Goal: Navigation & Orientation: Find specific page/section

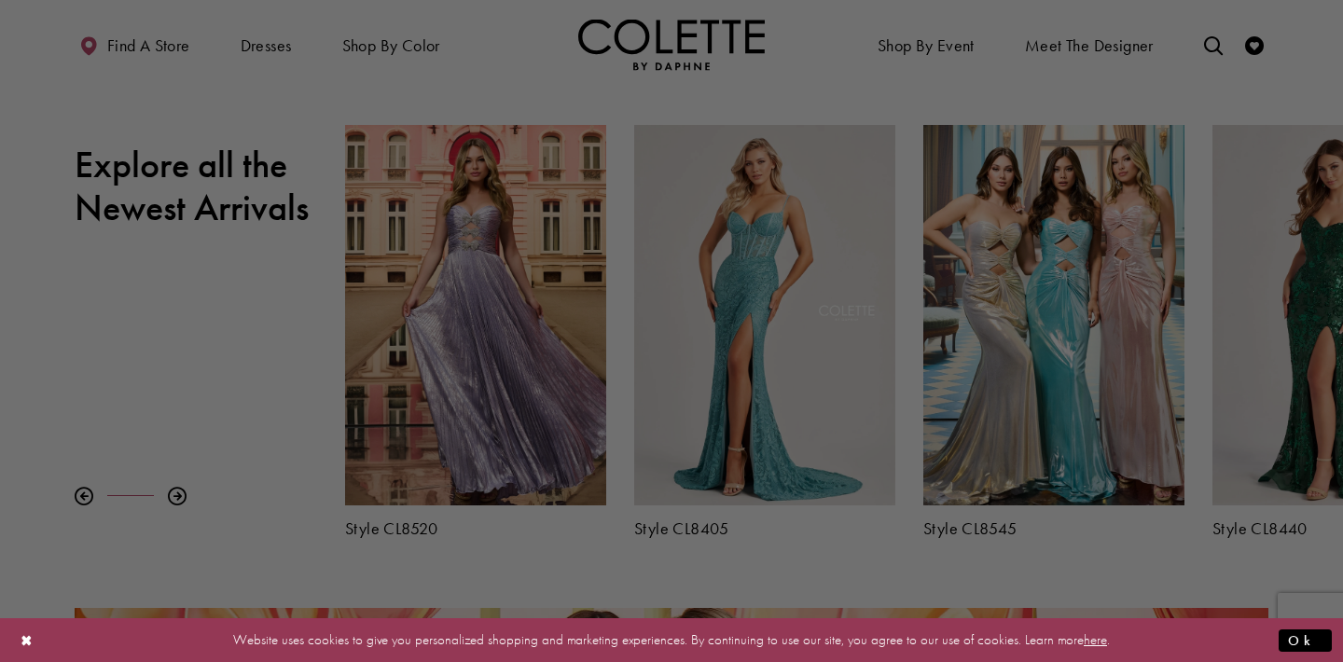
scroll to position [671, 0]
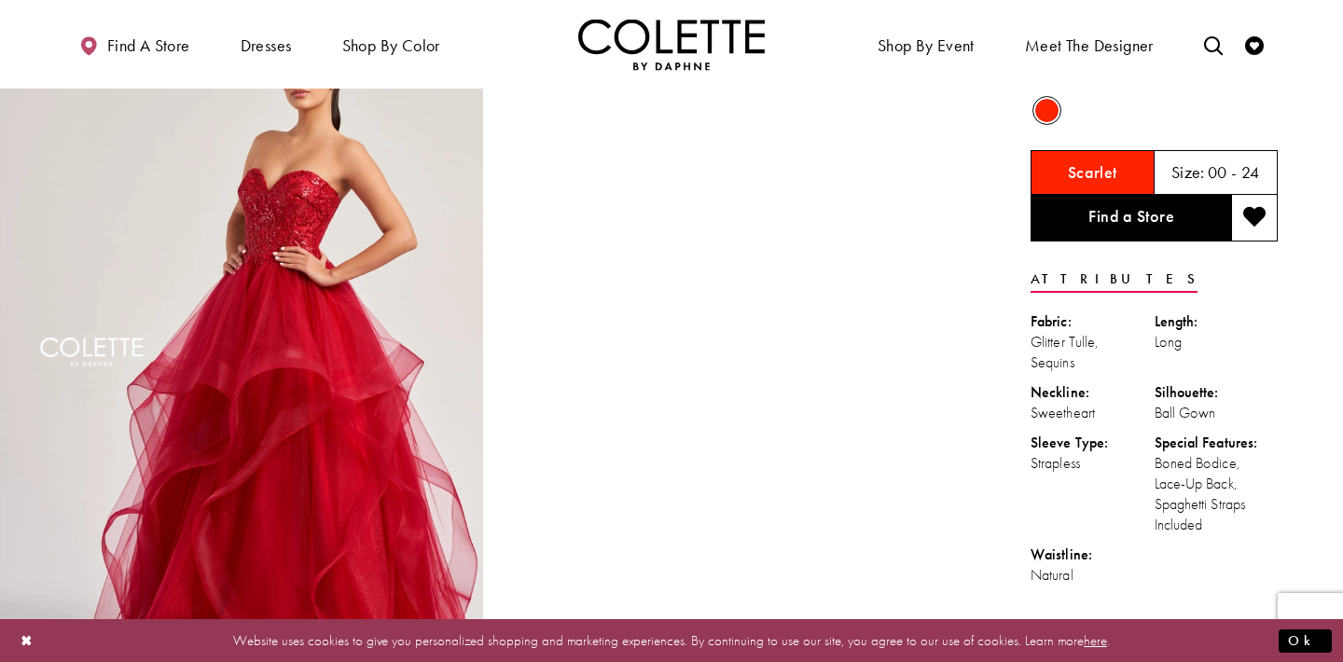
scroll to position [75, 0]
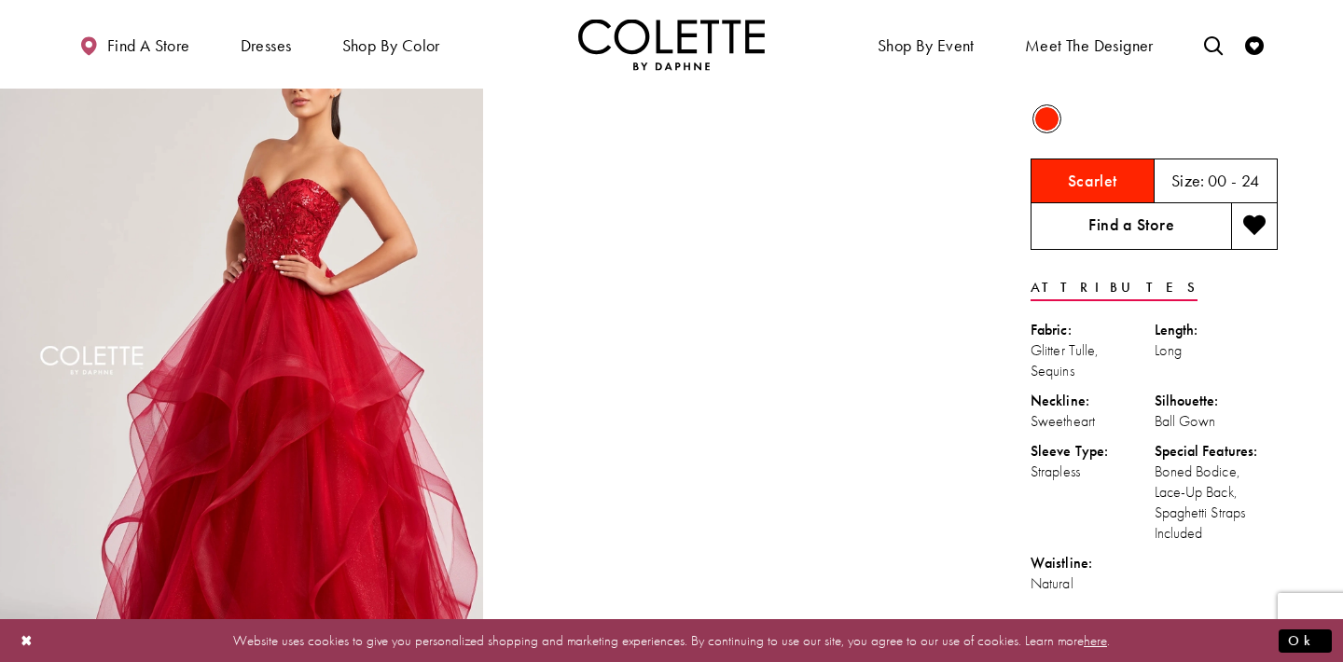
click at [1079, 242] on link "Find a Store" at bounding box center [1131, 226] width 201 height 47
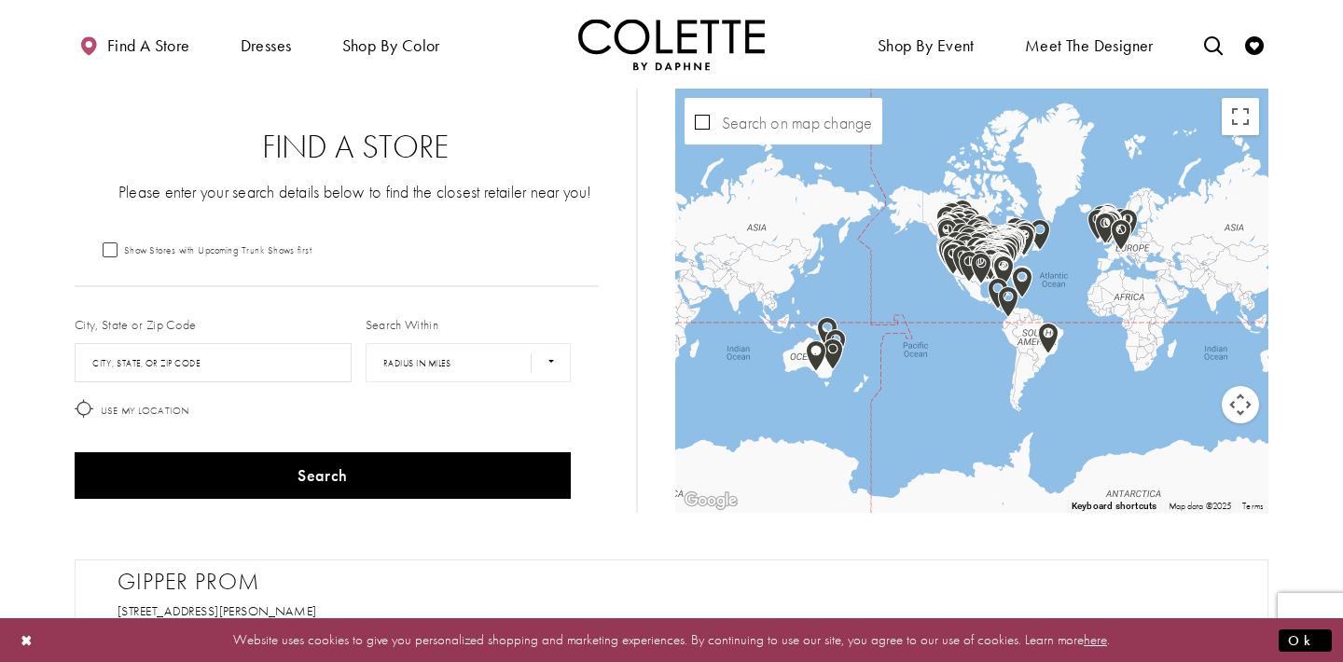
click at [355, 251] on div "Show Stores with Upcoming Trunk Shows first" at bounding box center [337, 249] width 524 height 17
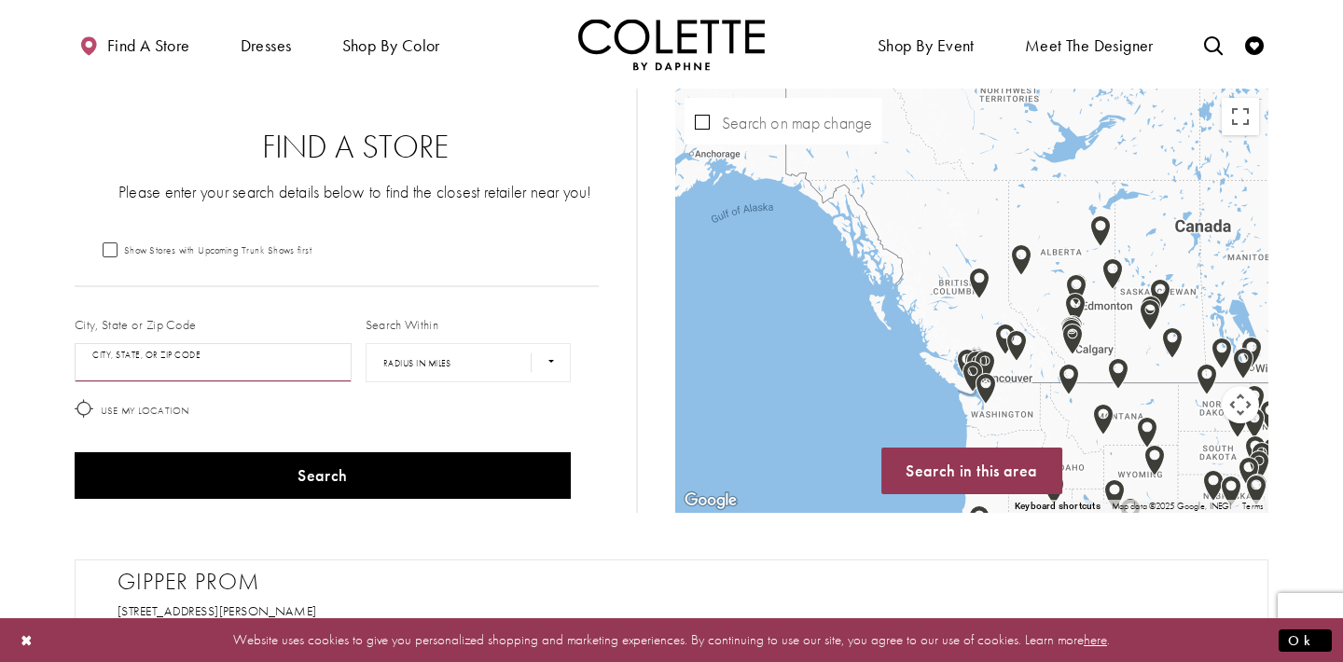
click at [270, 361] on input "City, State, or ZIP Code" at bounding box center [213, 362] width 277 height 39
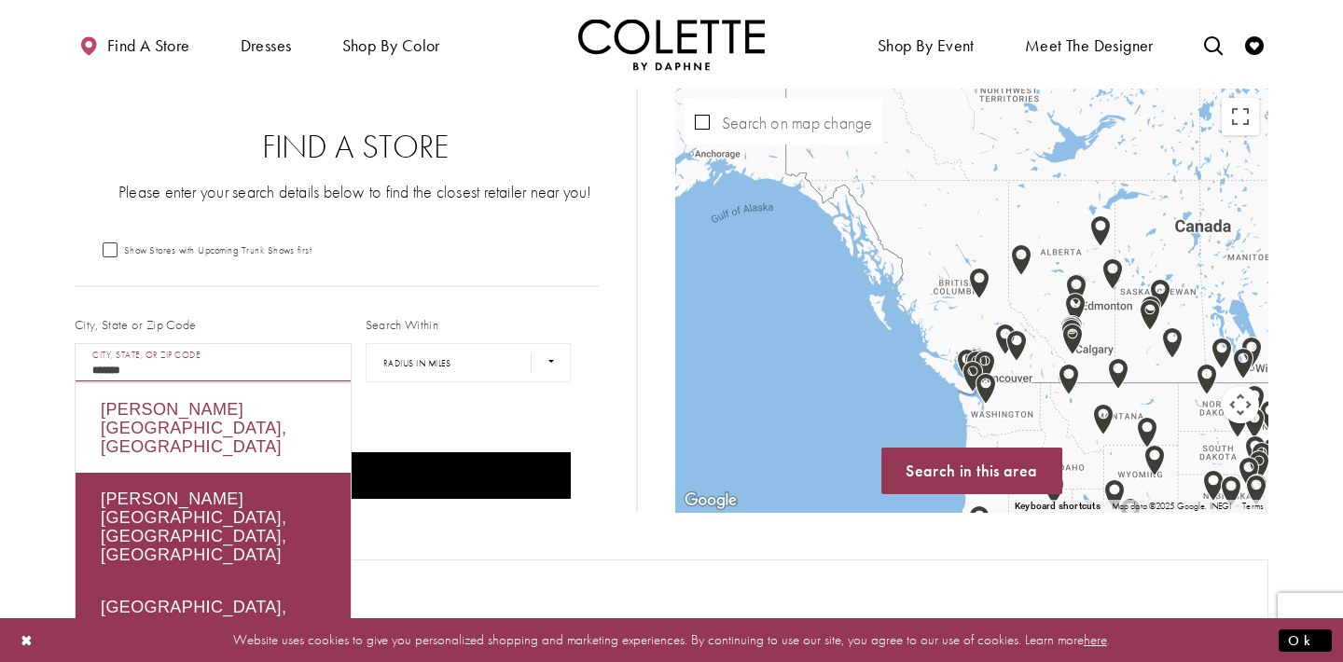
click at [226, 417] on div "[PERSON_NAME][GEOGRAPHIC_DATA], [GEOGRAPHIC_DATA]" at bounding box center [213, 428] width 275 height 90
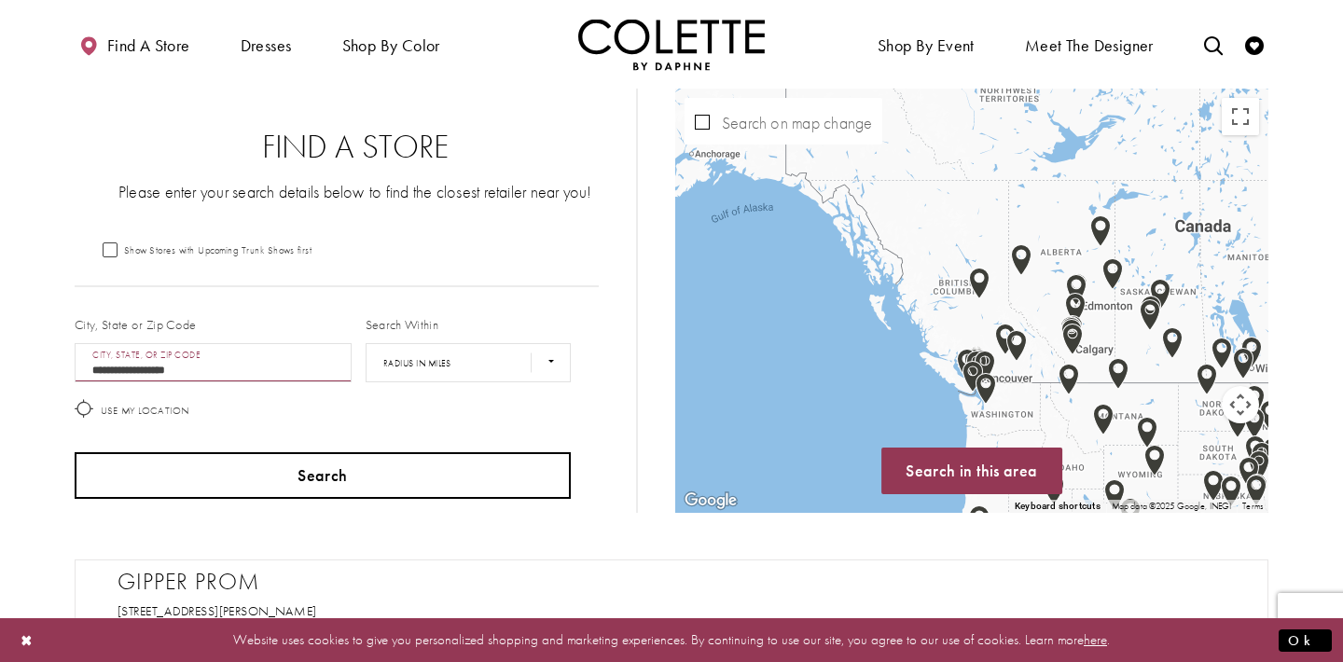
type input "**********"
click at [281, 481] on button "Search" at bounding box center [323, 475] width 496 height 47
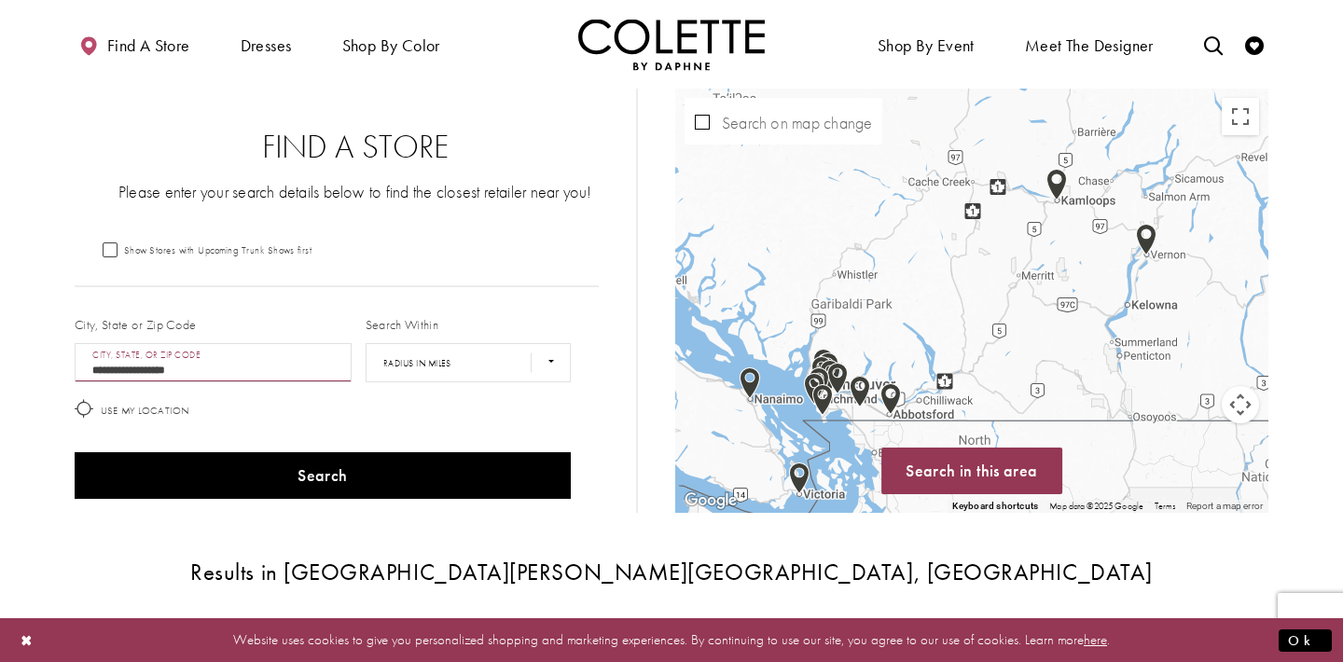
click at [76, 418] on icon at bounding box center [84, 408] width 19 height 19
click at [83, 407] on icon at bounding box center [84, 408] width 19 height 19
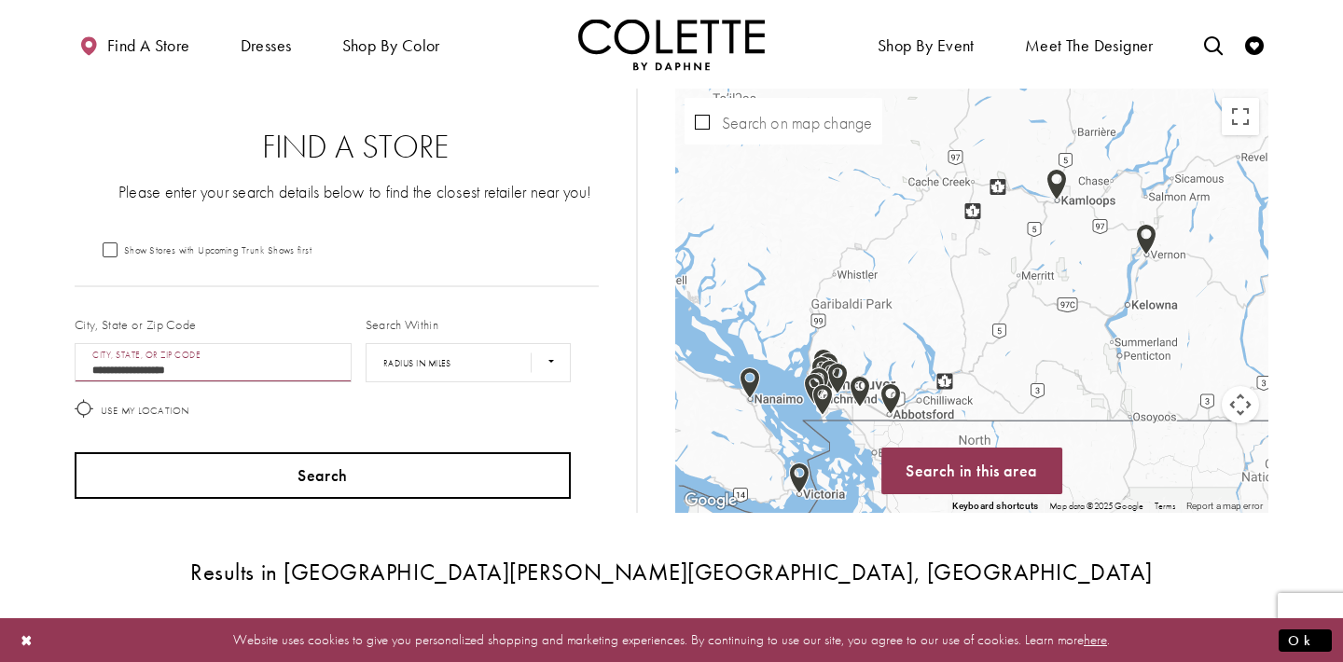
drag, startPoint x: 175, startPoint y: 472, endPoint x: 119, endPoint y: 386, distance: 102.4
click at [119, 386] on div "**********" at bounding box center [337, 408] width 538 height 198
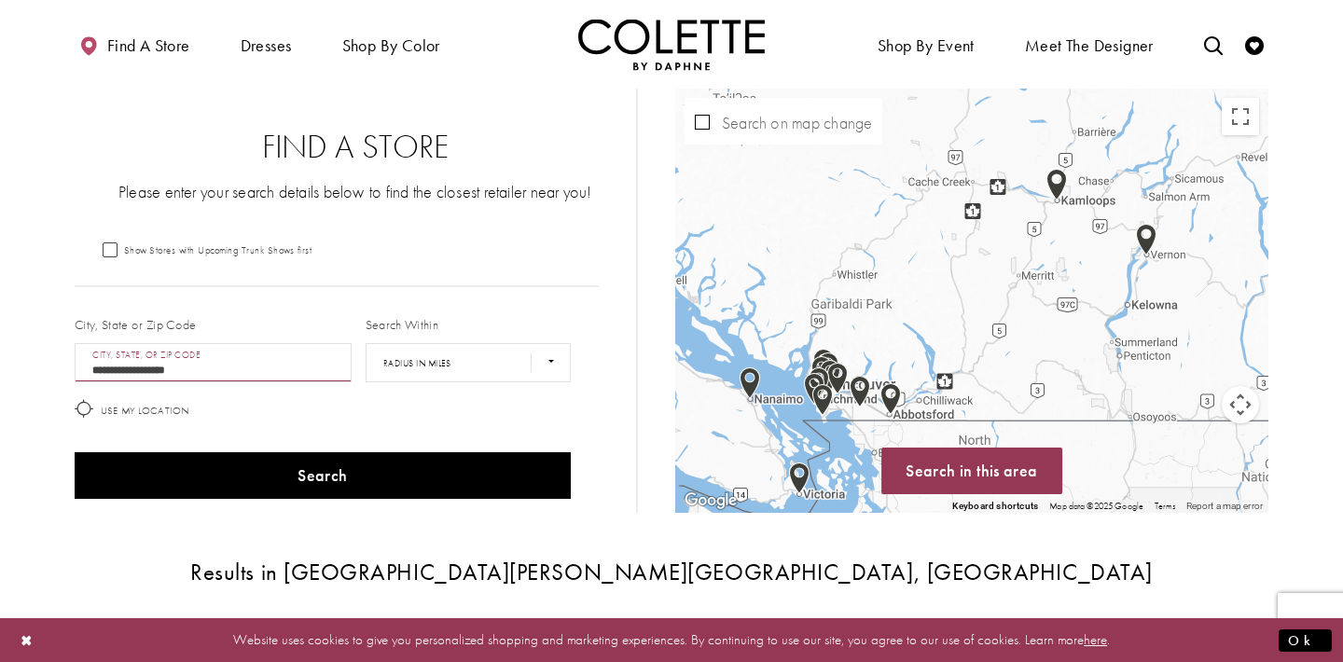
click at [81, 399] on icon at bounding box center [84, 408] width 19 height 19
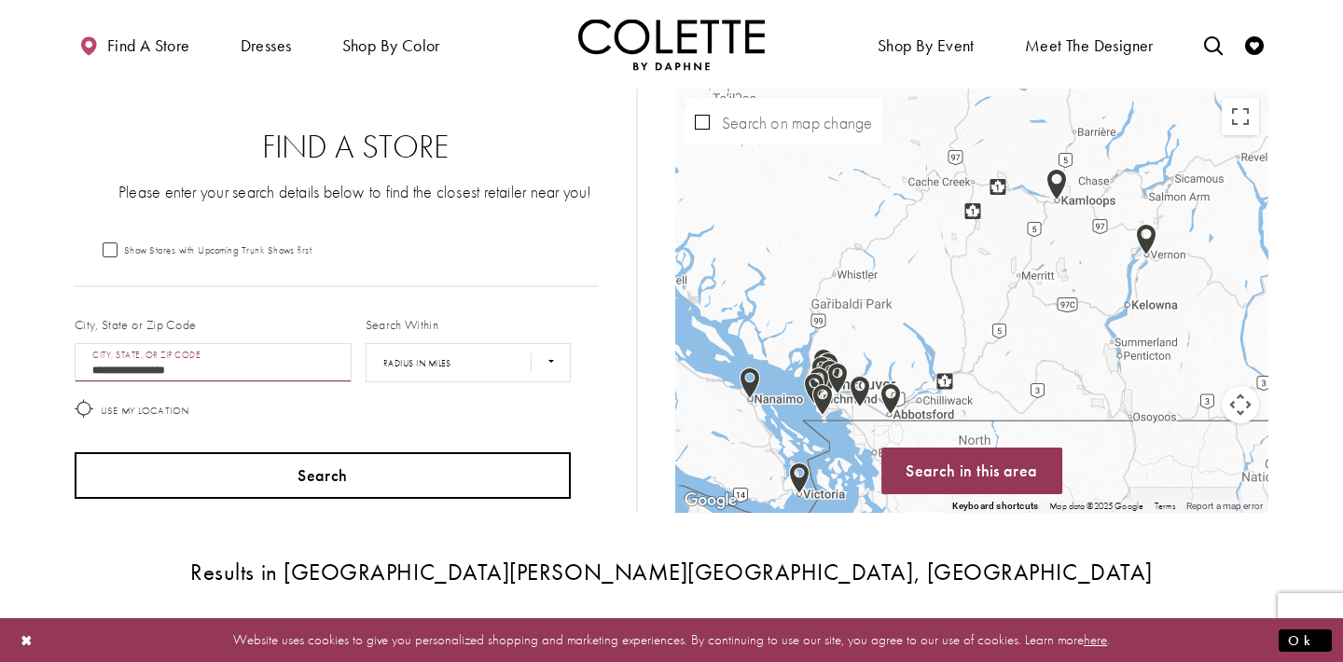
click at [168, 491] on button "Search" at bounding box center [323, 475] width 496 height 47
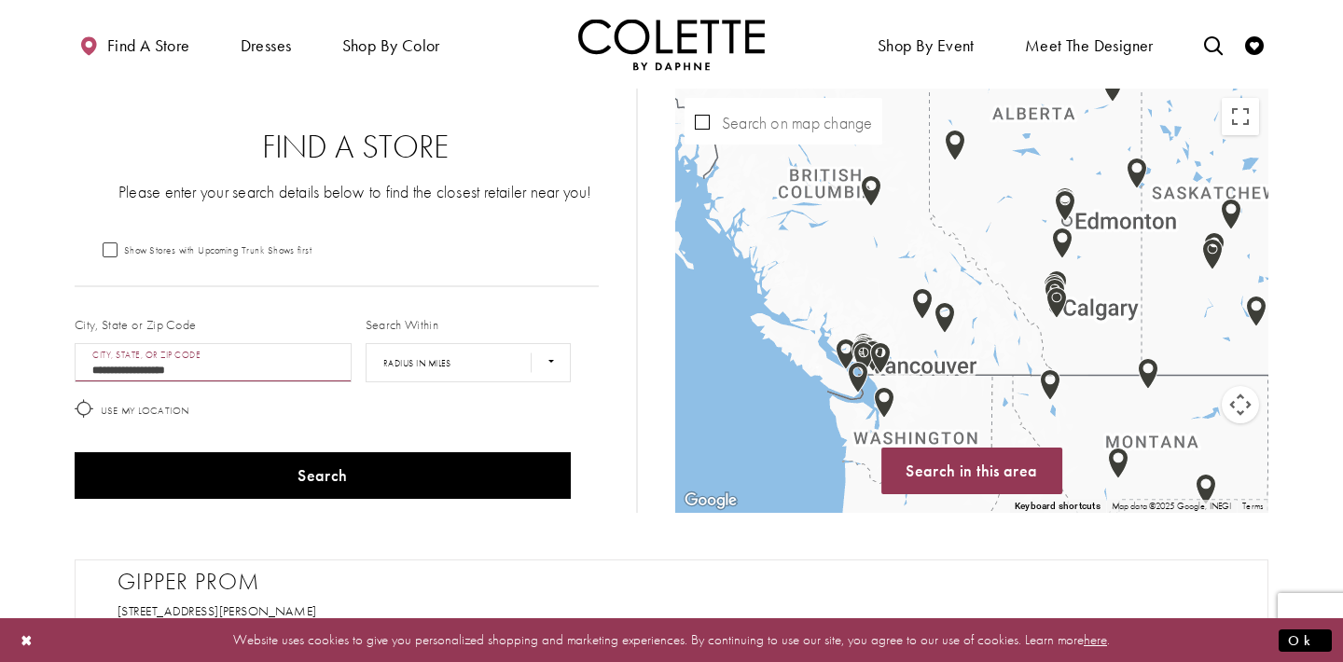
click at [833, 279] on div "Map with store locations" at bounding box center [971, 301] width 593 height 424
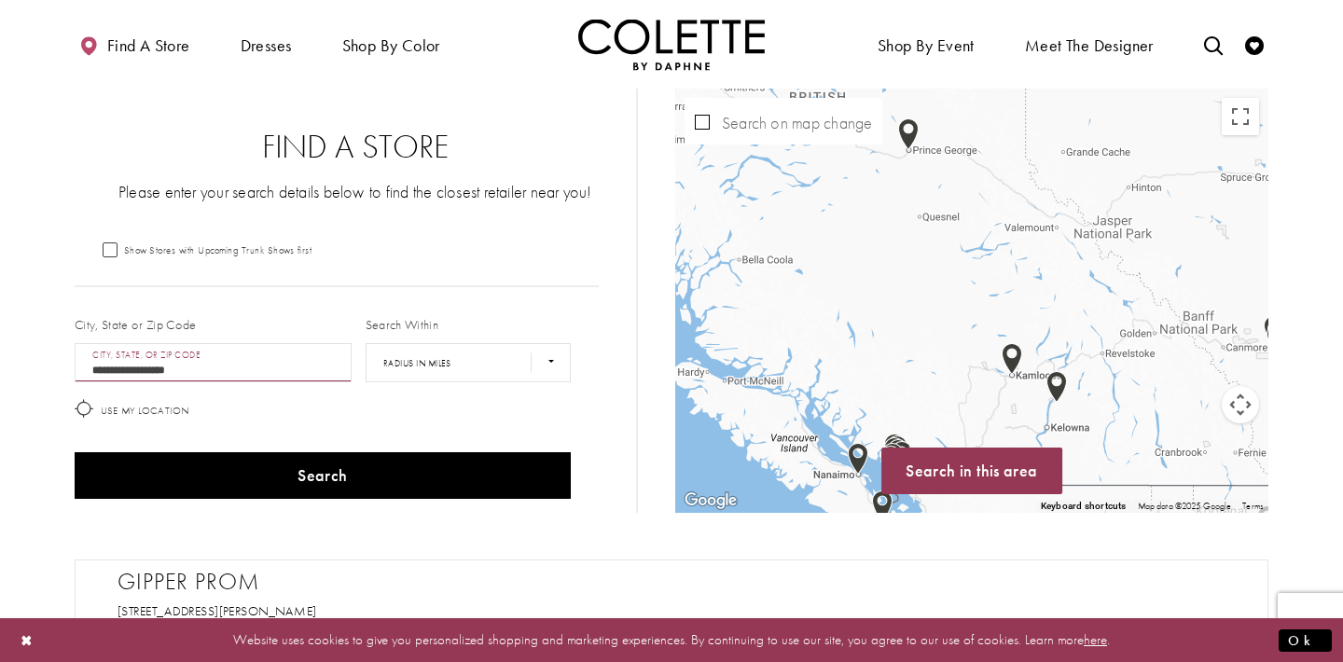
drag, startPoint x: 1005, startPoint y: 396, endPoint x: 1003, endPoint y: 320, distance: 76.5
click at [1004, 320] on div "Map with store locations" at bounding box center [971, 301] width 593 height 424
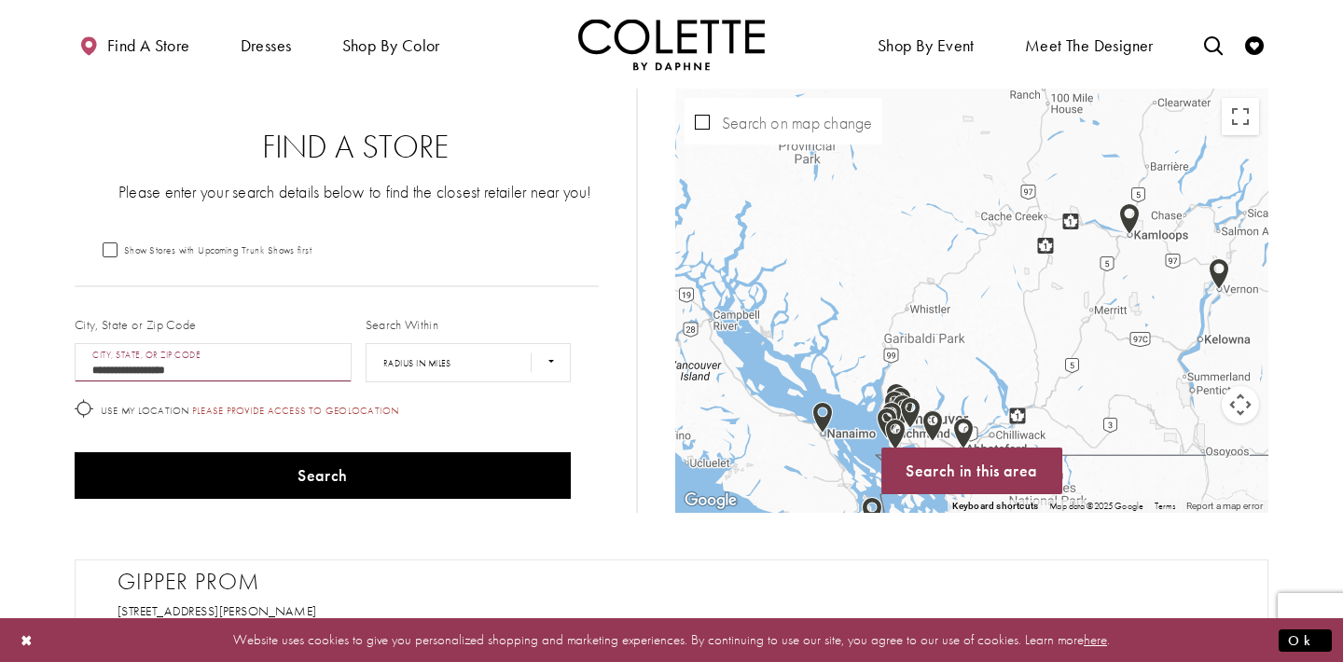
drag, startPoint x: 917, startPoint y: 368, endPoint x: 916, endPoint y: 249, distance: 119.4
click at [916, 251] on div "Map with store locations" at bounding box center [971, 301] width 593 height 424
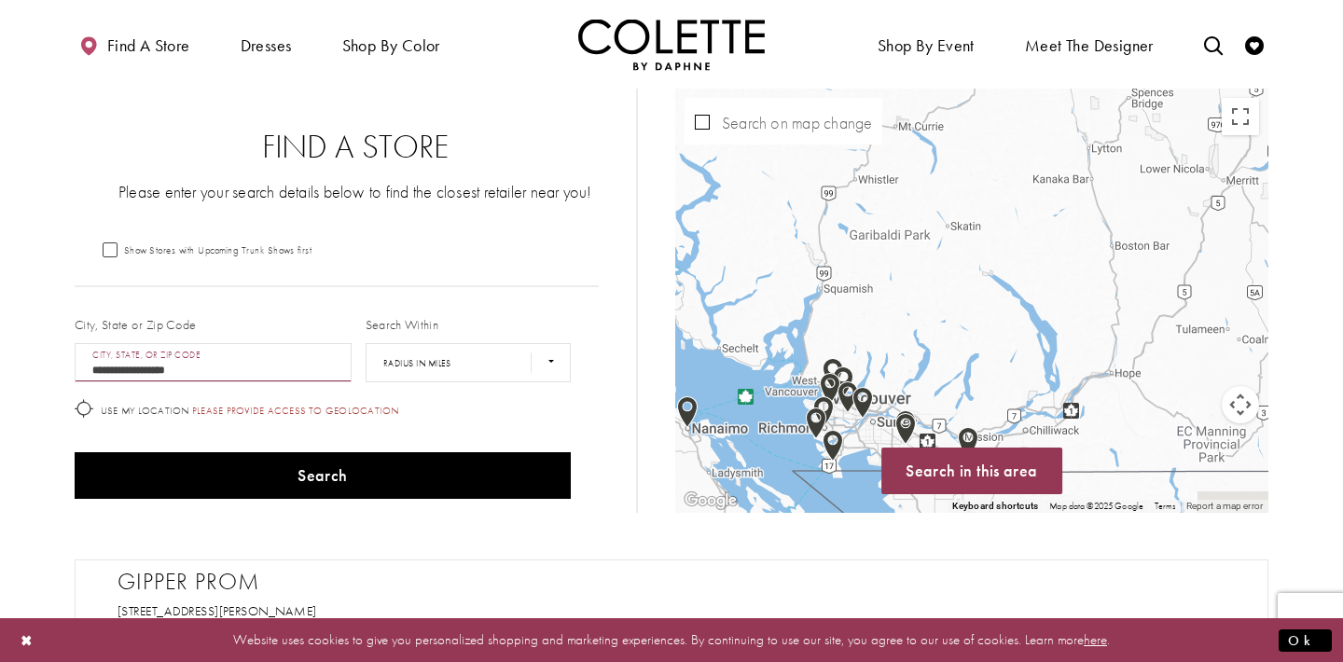
drag, startPoint x: 952, startPoint y: 338, endPoint x: 926, endPoint y: 218, distance: 122.2
click at [927, 224] on div "Map with store locations" at bounding box center [971, 301] width 593 height 424
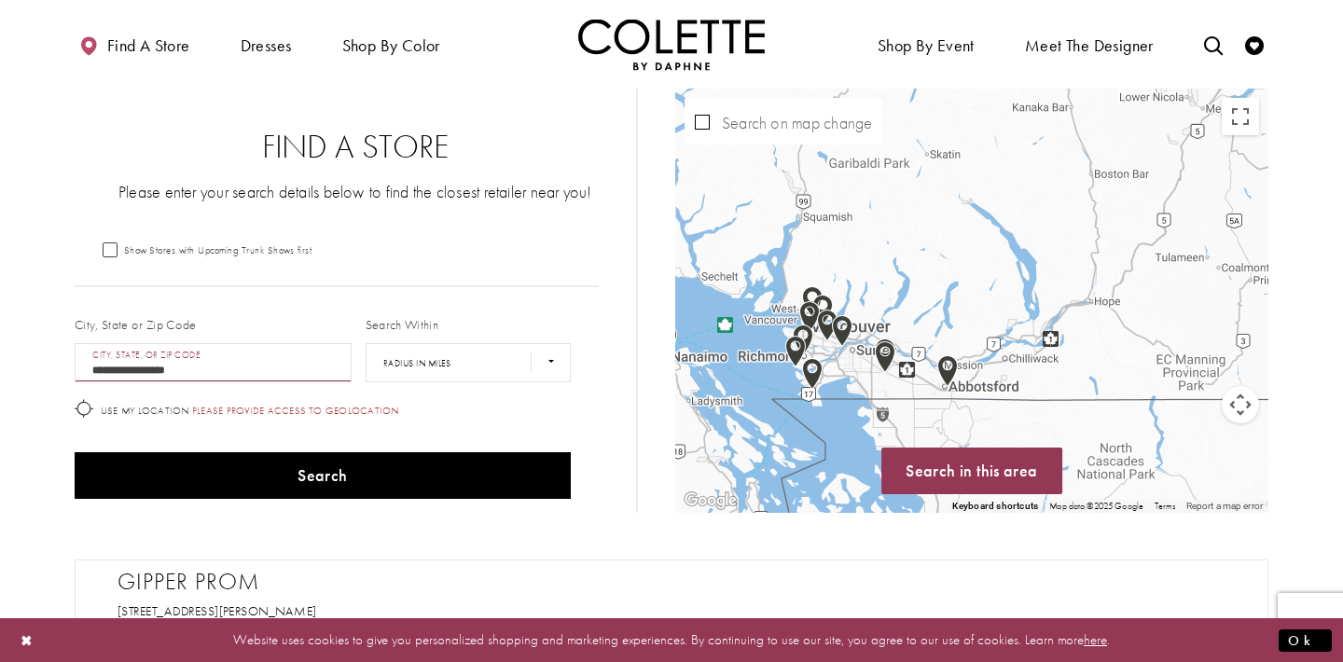
drag, startPoint x: 919, startPoint y: 372, endPoint x: 884, endPoint y: 274, distance: 103.8
click at [884, 274] on div "Map with store locations" at bounding box center [971, 301] width 593 height 424
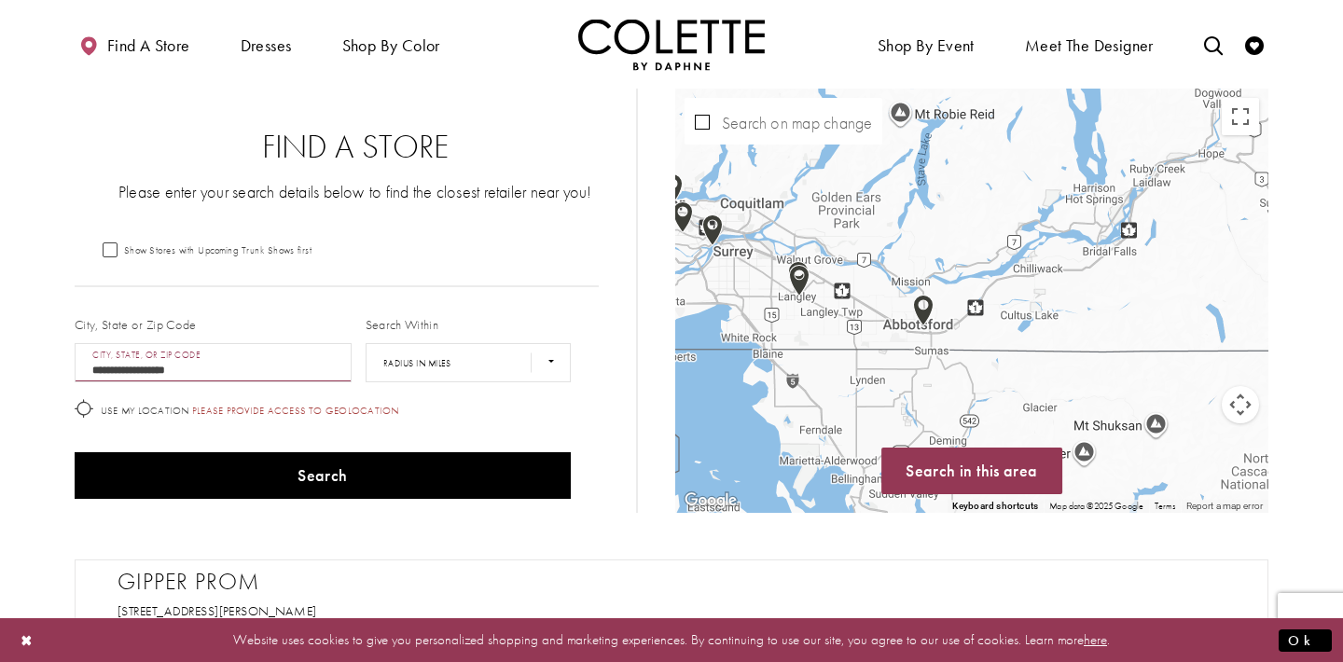
drag, startPoint x: 820, startPoint y: 332, endPoint x: 826, endPoint y: 357, distance: 26.0
click at [826, 356] on div "Map with store locations" at bounding box center [971, 301] width 593 height 424
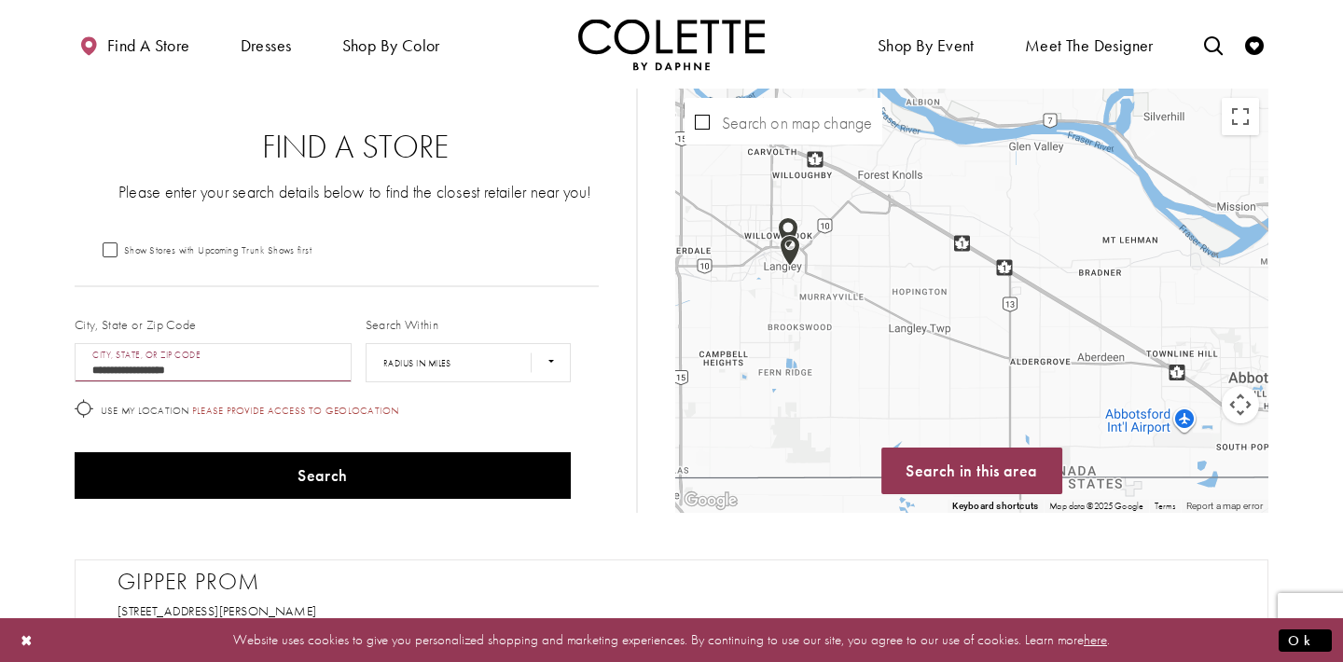
drag, startPoint x: 806, startPoint y: 260, endPoint x: 880, endPoint y: 381, distance: 142.4
click at [881, 381] on div "Map with store locations" at bounding box center [971, 301] width 593 height 424
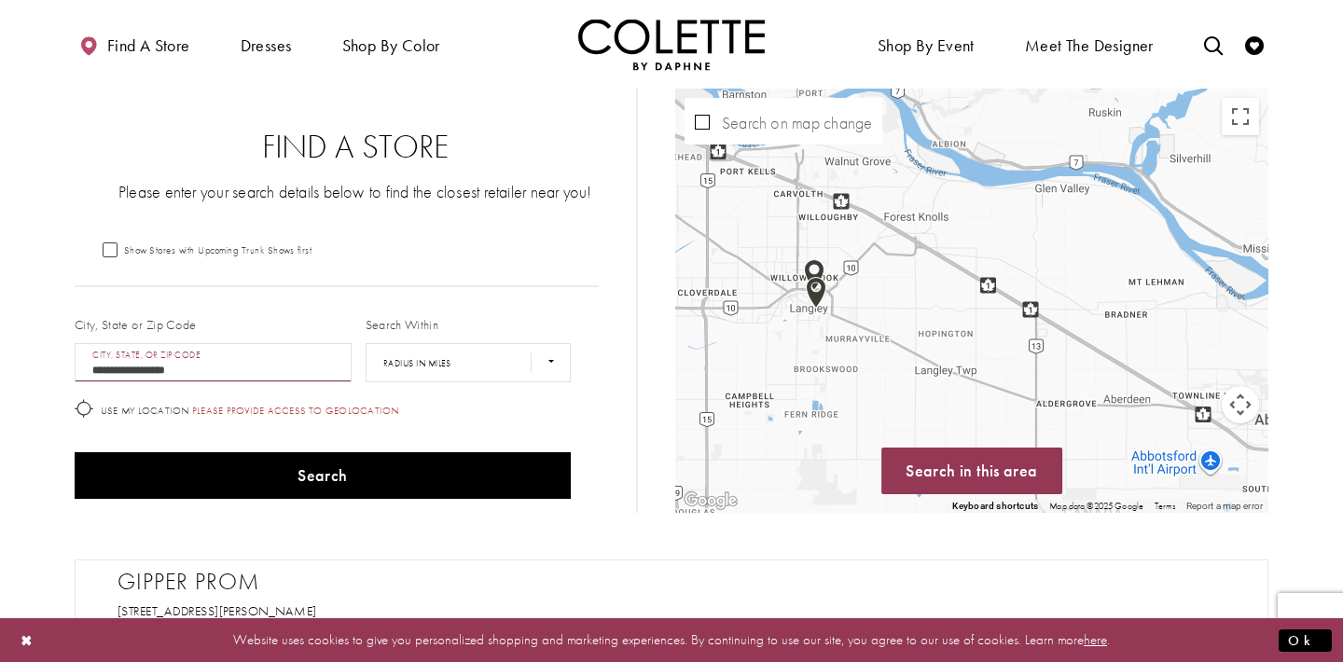
click at [811, 296] on img "Map with store locations" at bounding box center [816, 293] width 21 height 32
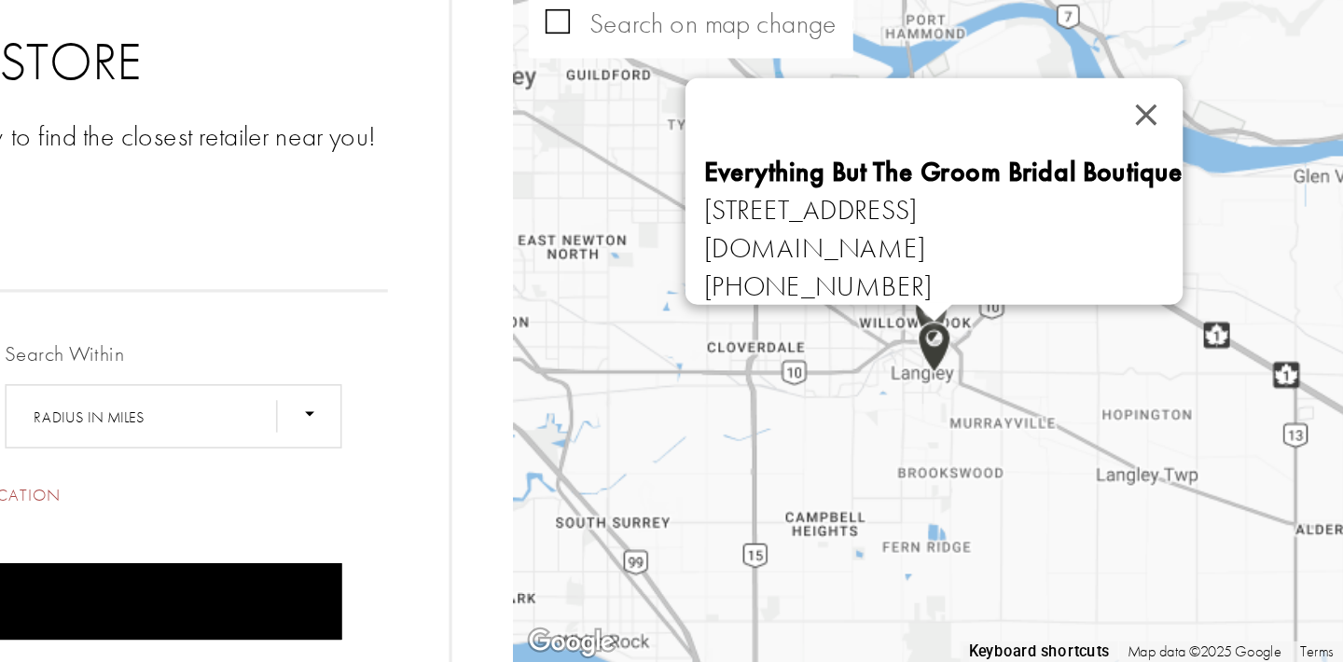
click at [962, 372] on div "Everything But The Groom Bridal Boutique [STREET_ADDRESS] [DOMAIN_NAME] [PHONE_…" at bounding box center [971, 301] width 593 height 424
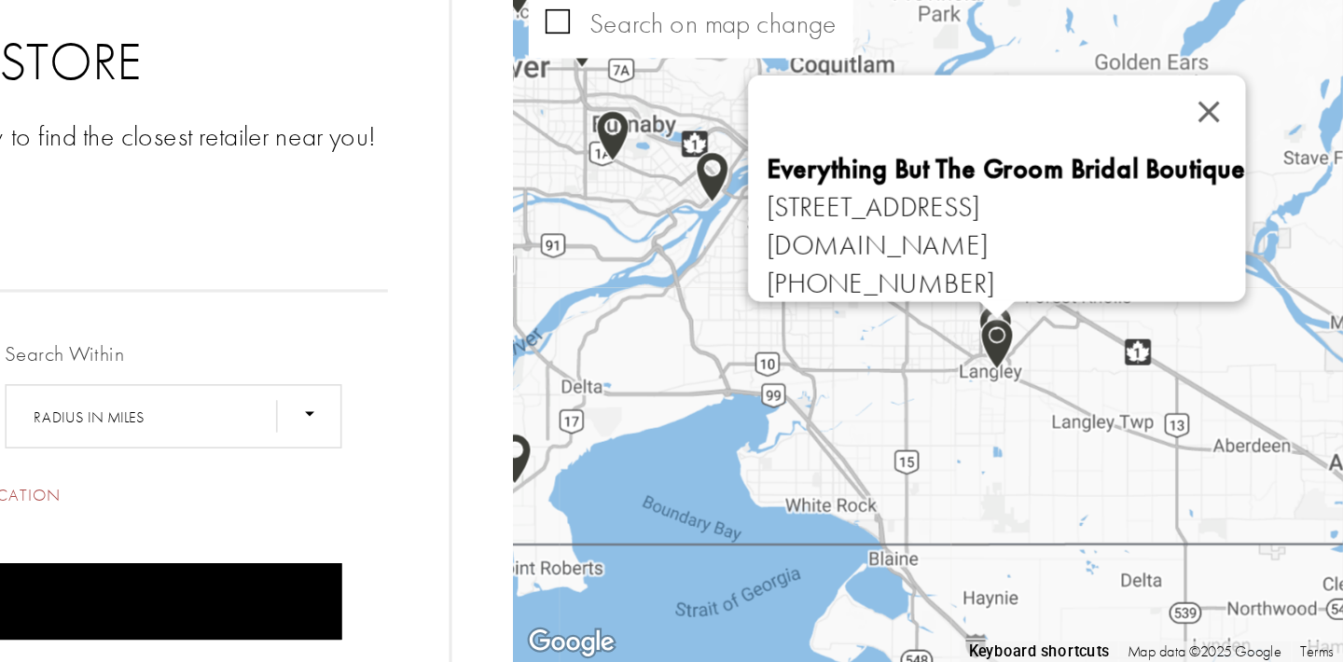
drag, startPoint x: 1039, startPoint y: 392, endPoint x: 1047, endPoint y: 370, distance: 23.0
click at [1047, 371] on div "Everything But The Groom Bridal Boutique [STREET_ADDRESS] [DOMAIN_NAME] [PHONE_…" at bounding box center [971, 301] width 593 height 424
